Goal: Information Seeking & Learning: Learn about a topic

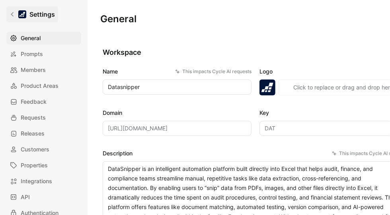
click at [14, 17] on icon at bounding box center [13, 15] width 6 height 6
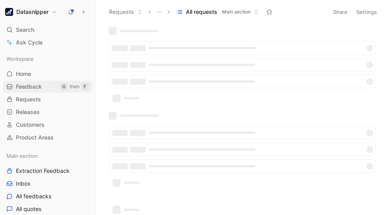
click at [34, 82] on link "Feedback G then F" at bounding box center [47, 87] width 89 height 12
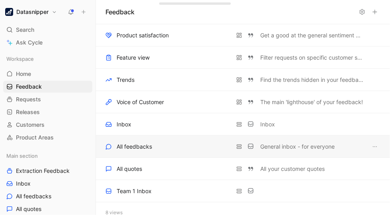
click at [143, 144] on div "All feedbacks" at bounding box center [134, 147] width 35 height 10
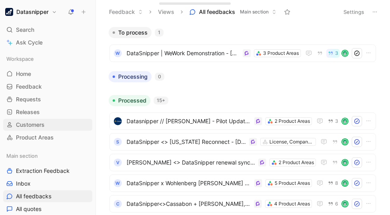
click at [26, 130] on link "Customers" at bounding box center [47, 125] width 89 height 12
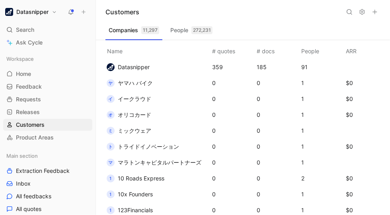
click at [350, 11] on icon at bounding box center [349, 12] width 6 height 6
type input "FCA"
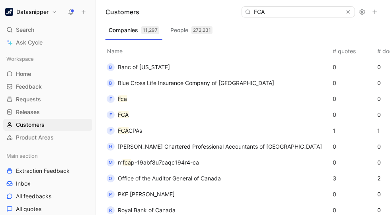
click at [156, 132] on td "F FCA CPAs" at bounding box center [216, 131] width 229 height 16
click at [132, 128] on span "CPAs" at bounding box center [135, 130] width 14 height 7
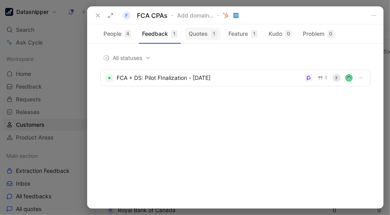
click at [207, 36] on button "Quotes 1" at bounding box center [202, 33] width 35 height 13
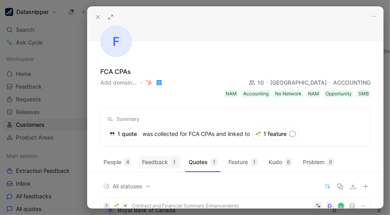
click at [161, 161] on button "Feedback 1" at bounding box center [160, 162] width 42 height 13
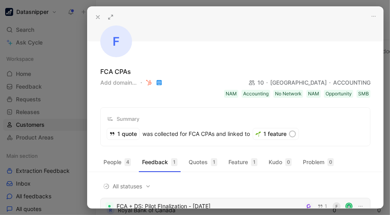
click at [140, 203] on div "FCA + DS: Pilot FInalization - [DATE]" at bounding box center [209, 207] width 185 height 10
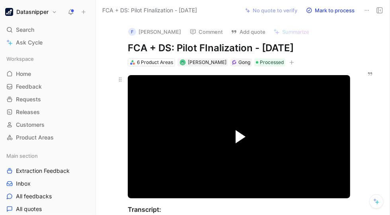
click at [235, 138] on span "Video Player" at bounding box center [240, 137] width 10 height 14
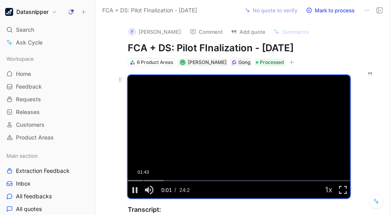
click at [143, 180] on div "Loaded : 16.13% 01:43 00:01" at bounding box center [239, 180] width 222 height 1
click at [171, 180] on div "Loaded : 23.41% 04:48 01:44" at bounding box center [239, 180] width 222 height 1
click at [199, 180] on div "Loaded : 37.57% 07:59 04:49" at bounding box center [239, 180] width 222 height 1
click at [237, 180] on div "Loaded : 62.38% 12:09 12:09" at bounding box center [239, 180] width 222 height 1
click at [270, 180] on div "Loaded : 62.38% 15:25 15:51" at bounding box center [239, 180] width 222 height 1
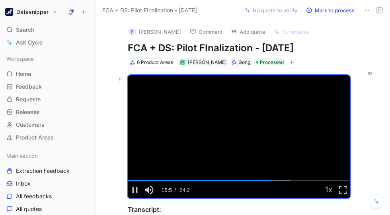
click at [204, 130] on video "Video Player" at bounding box center [239, 136] width 222 height 123
click at [367, 76] on icon "button" at bounding box center [370, 74] width 6 height 6
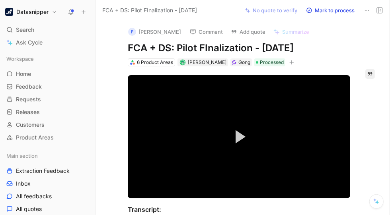
click at [128, 28] on div "F" at bounding box center [132, 32] width 8 height 8
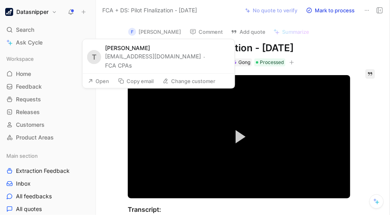
click at [132, 61] on button "FCA CPAs" at bounding box center [118, 66] width 27 height 10
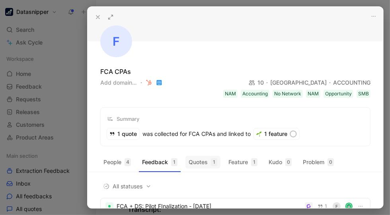
click at [188, 160] on button "Quotes 1" at bounding box center [202, 162] width 35 height 13
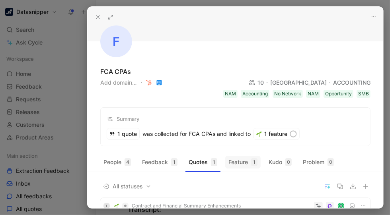
click at [253, 159] on div "1" at bounding box center [254, 162] width 6 height 8
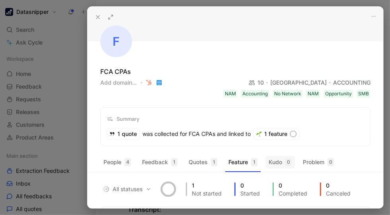
click at [273, 159] on button "Kudo 0" at bounding box center [279, 162] width 29 height 13
click at [314, 156] on button "Problem 0" at bounding box center [317, 162] width 37 height 13
click at [108, 159] on button "People 4" at bounding box center [117, 162] width 34 height 13
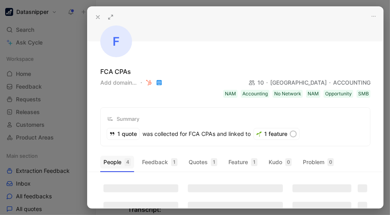
click at [108, 159] on button "People 4" at bounding box center [117, 162] width 34 height 13
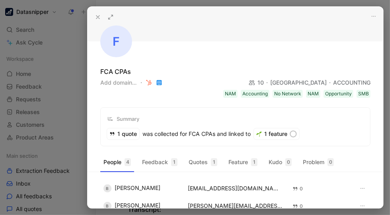
click at [76, 104] on div at bounding box center [195, 107] width 390 height 215
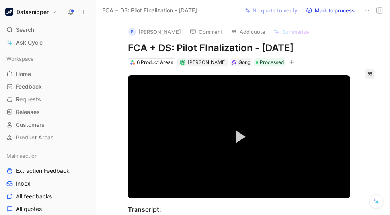
drag, startPoint x: 76, startPoint y: 104, endPoint x: 298, endPoint y: -23, distance: 255.6
click at [108, 42] on div "F [PERSON_NAME] Comment Add quote Summarize FCA + DS: Pilot FInalization - [DAT…" at bounding box center [243, 117] width 294 height 195
click at [21, 86] on span "Feedback" at bounding box center [29, 87] width 26 height 8
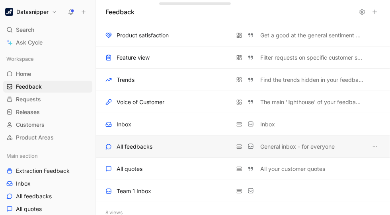
click at [144, 147] on div "All feedbacks" at bounding box center [135, 147] width 36 height 10
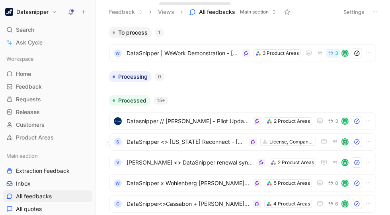
click at [144, 147] on div "S DataSnipper <> [US_STATE] Reconnect - [DATE] License, Company & User Manageme…" at bounding box center [242, 141] width 266 height 17
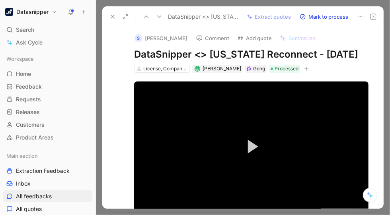
click at [111, 16] on icon at bounding box center [112, 17] width 6 height 6
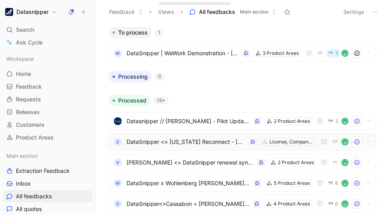
click at [184, 139] on span "DataSnipper <> [US_STATE] Reconnect - [DATE]" at bounding box center [185, 142] width 119 height 10
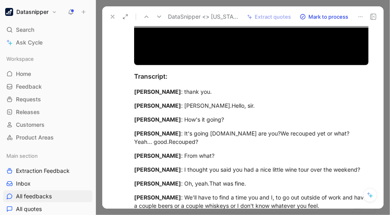
scroll to position [147, 0]
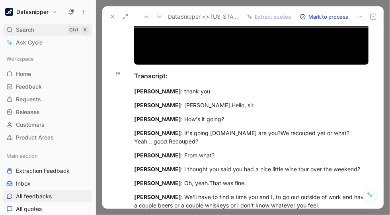
click at [40, 29] on div "Search Ctrl K" at bounding box center [47, 30] width 89 height 12
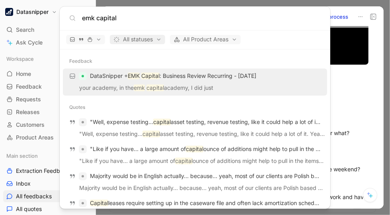
type input "emk capital"
click at [140, 40] on span "All statuses" at bounding box center [137, 40] width 48 height 10
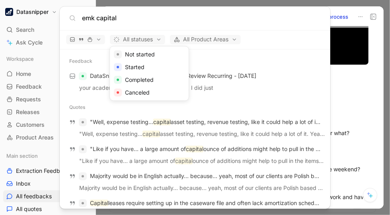
click at [194, 23] on div at bounding box center [195, 107] width 390 height 215
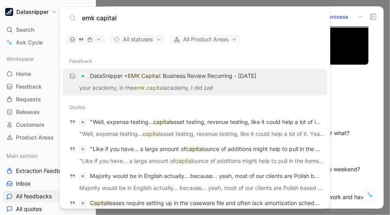
click at [142, 74] on p "DataSnipper + EMK Capital : Business Review Recurring - [DATE]" at bounding box center [173, 76] width 166 height 10
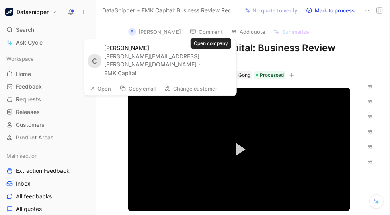
click at [136, 68] on button "EMK Capital" at bounding box center [120, 73] width 32 height 10
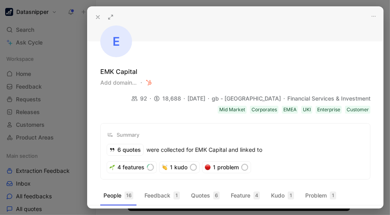
drag, startPoint x: 171, startPoint y: 99, endPoint x: 155, endPoint y: 64, distance: 39.0
click at [155, 64] on div "E EMK Capital Add domain… 92 18,688 [DATE] gb - [GEOGRAPHIC_DATA] Financial Ser…" at bounding box center [234, 93] width 295 height 173
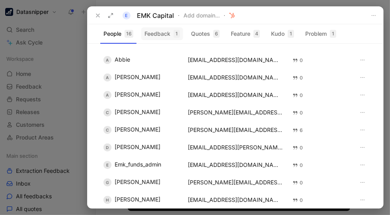
click at [159, 34] on button "Feedback 1" at bounding box center [162, 33] width 42 height 13
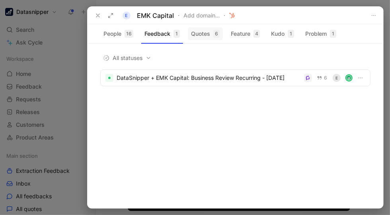
click at [201, 34] on button "Quotes 6" at bounding box center [205, 33] width 35 height 13
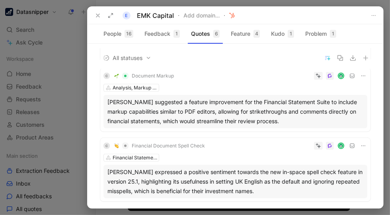
scroll to position [280, 0]
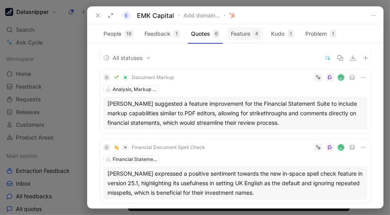
click at [247, 34] on button "Feature 4" at bounding box center [244, 33] width 35 height 13
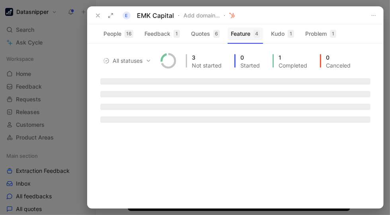
scroll to position [0, 0]
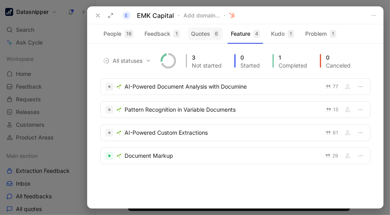
click at [207, 27] on button "Quotes 6" at bounding box center [205, 33] width 35 height 13
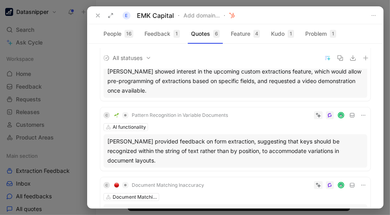
scroll to position [103, 0]
click at [385, 46] on div at bounding box center [195, 107] width 390 height 215
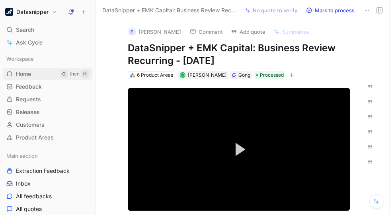
click at [23, 71] on span "Home" at bounding box center [23, 74] width 15 height 8
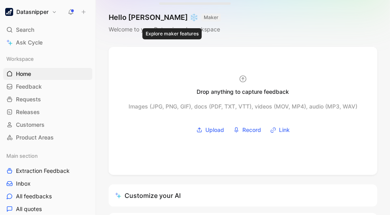
click at [201, 15] on button "MAKER" at bounding box center [210, 18] width 19 height 8
